Goal: Task Accomplishment & Management: Manage account settings

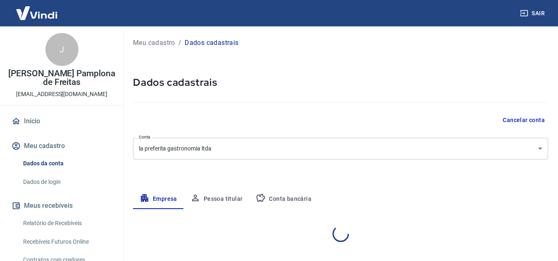
select select "PA"
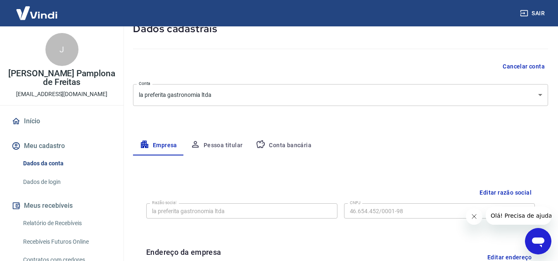
click at [285, 147] on button "Conta bancária" at bounding box center [283, 146] width 69 height 20
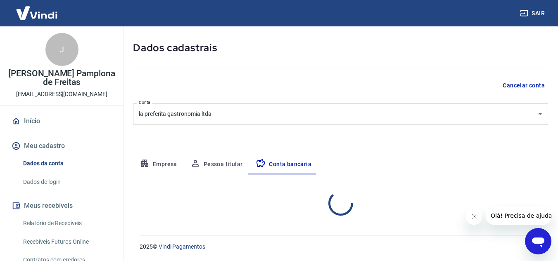
select select "1"
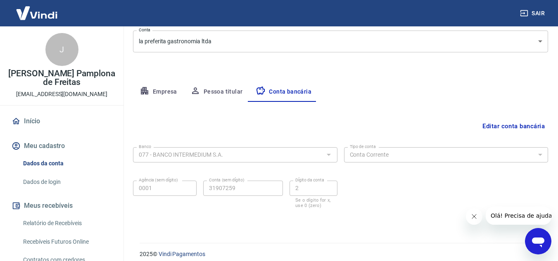
scroll to position [115, 0]
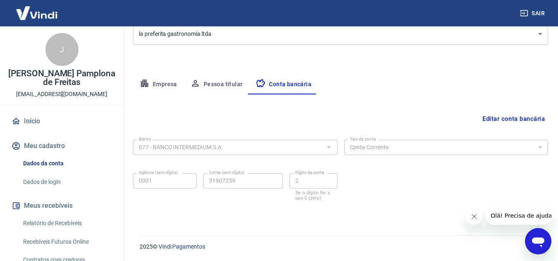
click at [513, 121] on button "Editar conta bancária" at bounding box center [513, 119] width 69 height 16
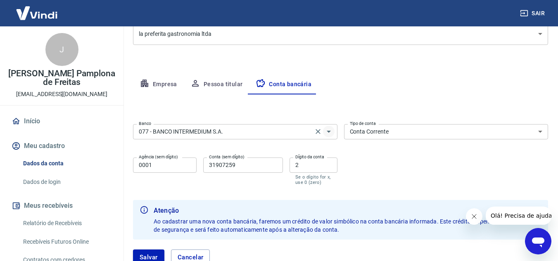
click at [327, 131] on icon "Abrir" at bounding box center [329, 132] width 10 height 10
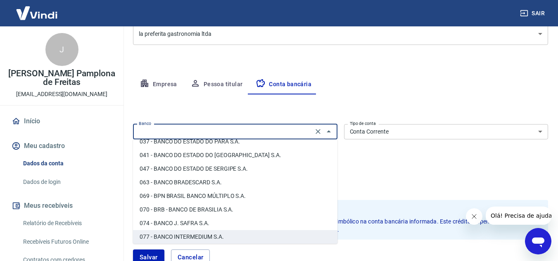
scroll to position [0, 0]
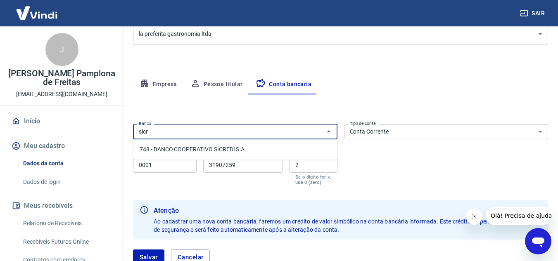
click at [224, 151] on li "748 - BANCO COOPERATIVO SICREDI S.A." at bounding box center [235, 150] width 204 height 14
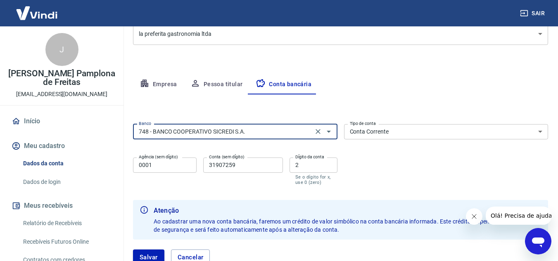
type input "748 - BANCO COOPERATIVO SICREDI S.A."
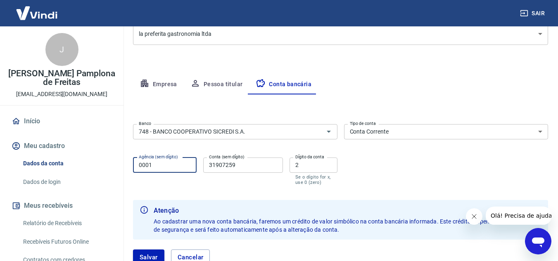
drag, startPoint x: 165, startPoint y: 164, endPoint x: 121, endPoint y: 164, distance: 43.8
click at [121, 147] on div "Sair [PERSON_NAME] Pamplona de Freitas [EMAIL_ADDRESS][DOMAIN_NAME] Início Meu …" at bounding box center [279, 15] width 558 height 261
type input "2001"
drag, startPoint x: 249, startPoint y: 166, endPoint x: 163, endPoint y: 166, distance: 85.9
click at [164, 166] on div "Agência (sem dígito) 2001 Agência (sem dígito) Conta (sem dígito) 31907259 Cont…" at bounding box center [235, 170] width 204 height 33
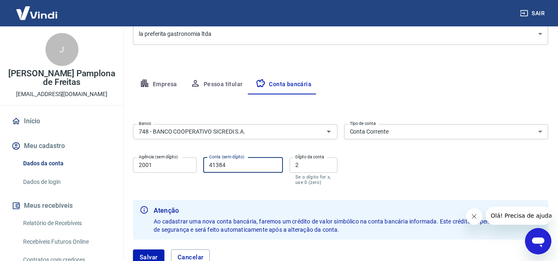
type input "41384"
drag, startPoint x: 317, startPoint y: 164, endPoint x: 258, endPoint y: 166, distance: 58.7
click at [258, 166] on div "Agência (sem dígito) 2001 Agência (sem dígito) Conta (sem dígito) 41384 Conta (…" at bounding box center [235, 170] width 204 height 33
type input "9"
click at [385, 163] on div "Banco 748 - BANCO COOPERATIVO SICREDI S.A. Banco Tipo de conta Conta Corrente C…" at bounding box center [340, 154] width 415 height 66
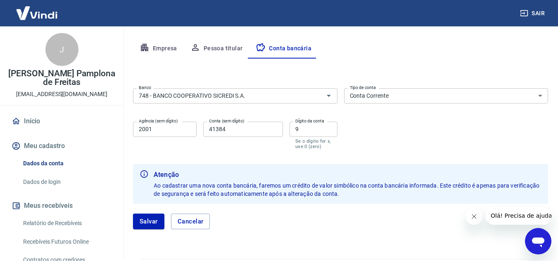
scroll to position [153, 0]
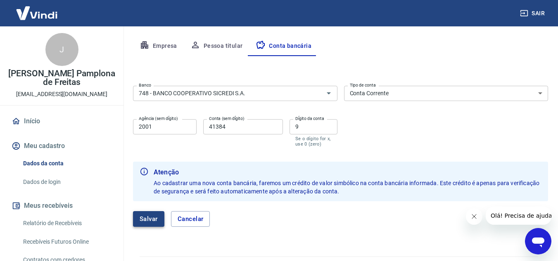
click at [147, 221] on button "Salvar" at bounding box center [148, 219] width 31 height 16
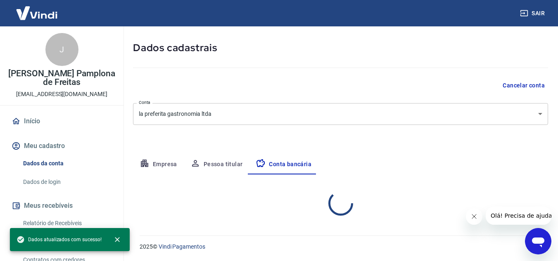
select select "1"
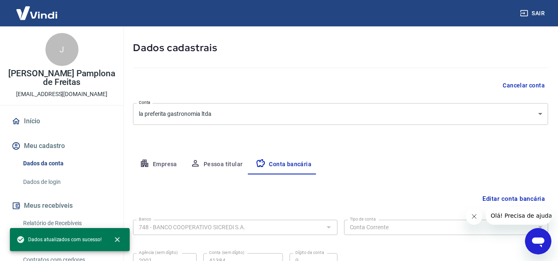
scroll to position [115, 0]
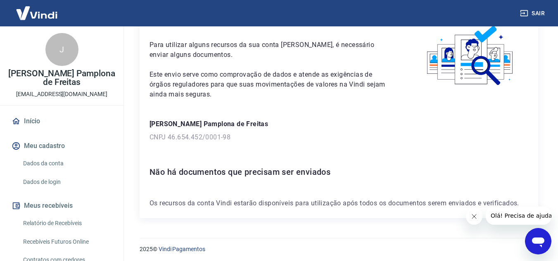
scroll to position [48, 0]
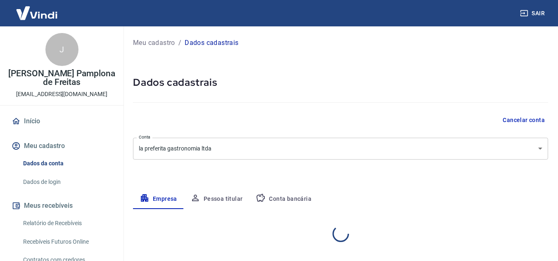
select select "PA"
